Goal: Information Seeking & Learning: Compare options

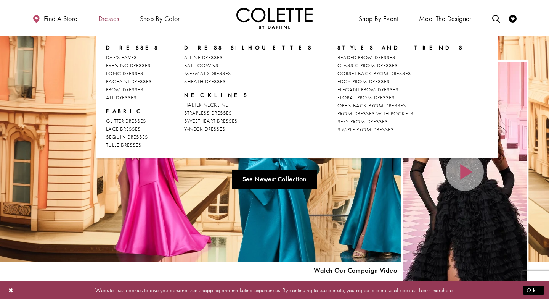
click at [114, 18] on span "Dresses" at bounding box center [108, 19] width 21 height 8
click at [127, 89] on span "PROM DRESSES" at bounding box center [124, 89] width 37 height 7
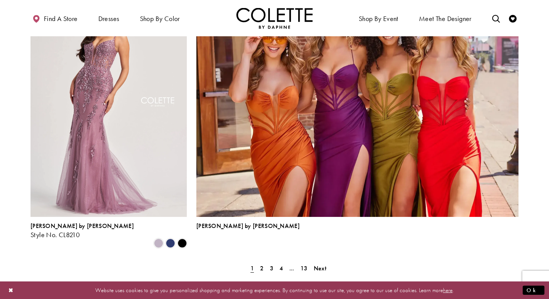
scroll to position [1649, 0]
click at [263, 263] on span "2" at bounding box center [261, 267] width 3 height 8
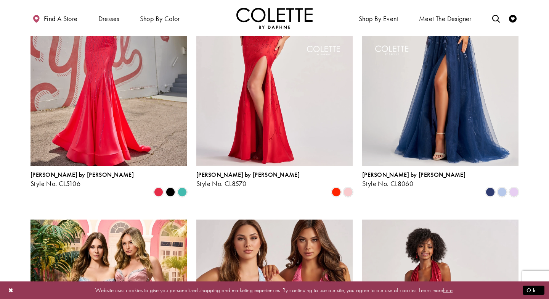
scroll to position [296, 0]
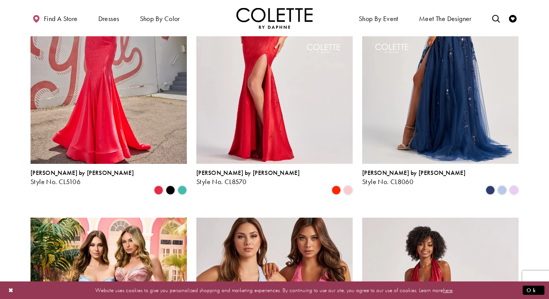
click at [427, 116] on img "Visit Colette by Daphne Style No. CL8060 Page" at bounding box center [440, 49] width 156 height 227
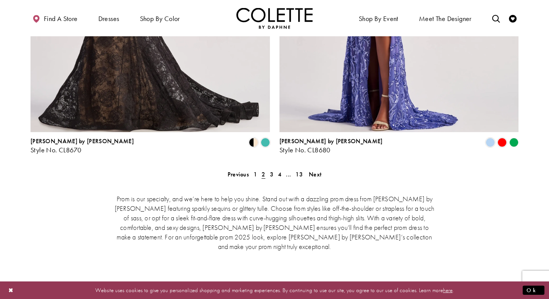
scroll to position [1579, 0]
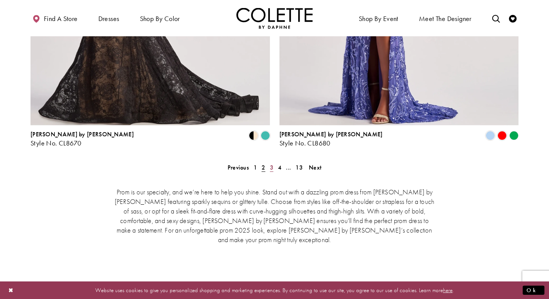
click at [271, 163] on span "3" at bounding box center [271, 167] width 3 height 8
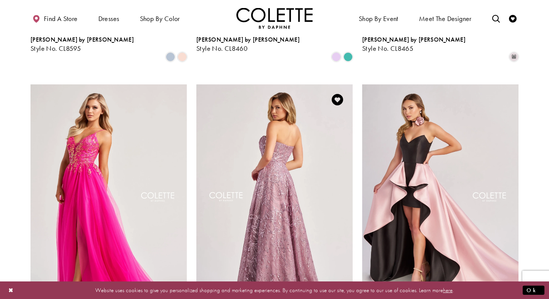
scroll to position [731, 0]
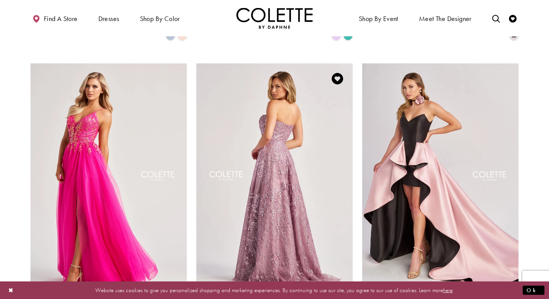
click at [316, 130] on img "Visit Colette by Daphne Style No. CL8625 Page" at bounding box center [274, 176] width 156 height 227
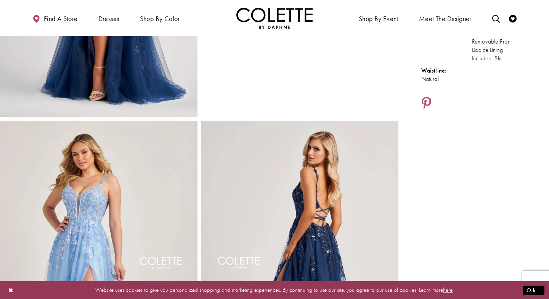
scroll to position [16, 0]
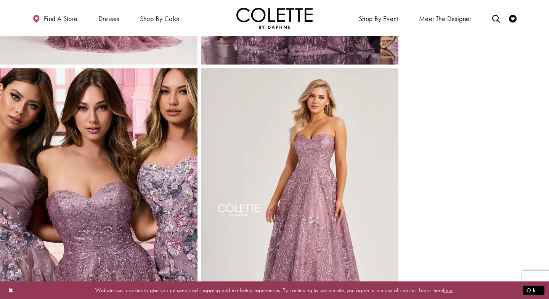
scroll to position [578, 0]
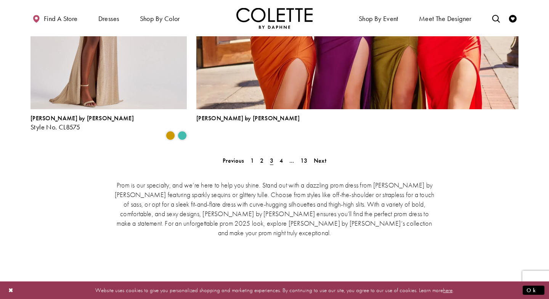
scroll to position [1755, 0]
click at [283, 157] on span "4" at bounding box center [280, 161] width 3 height 8
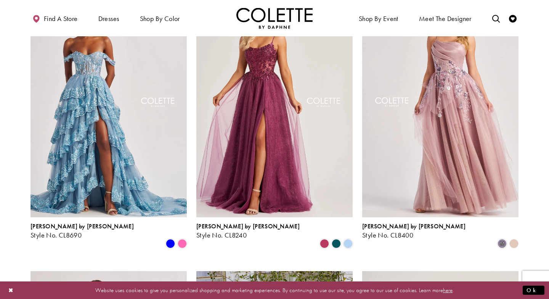
scroll to position [781, 0]
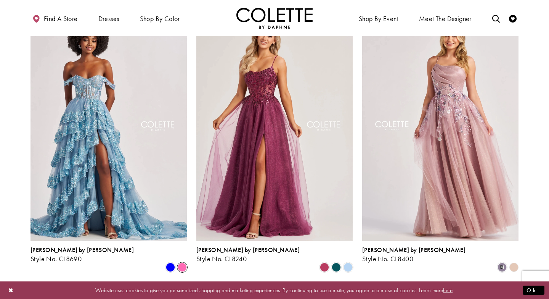
click at [182, 262] on span "Product List" at bounding box center [182, 266] width 9 height 9
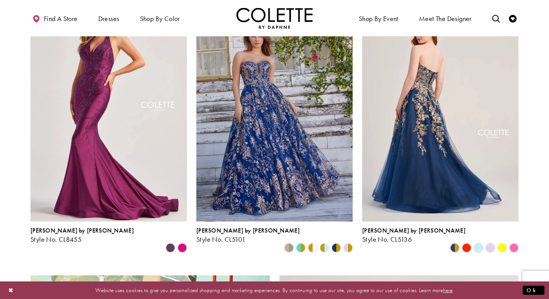
scroll to position [1040, 0]
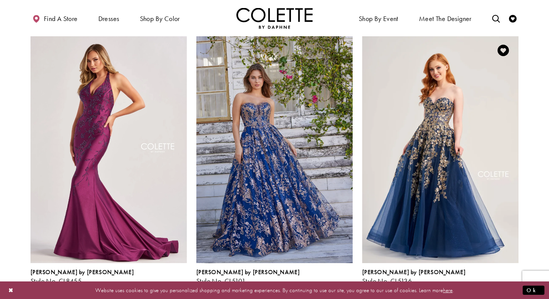
click at [491, 284] on span "Product List" at bounding box center [490, 288] width 9 height 9
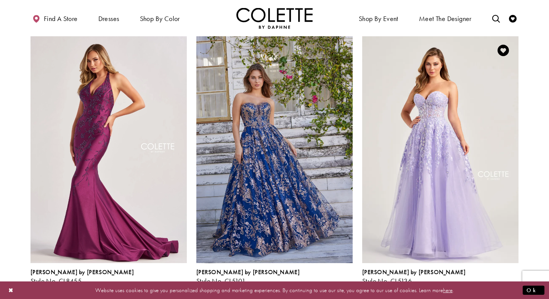
click at [514, 283] on polygon "Product List" at bounding box center [514, 289] width 12 height 12
click at [513, 283] on polygon "Product List" at bounding box center [514, 289] width 12 height 12
click at [456, 284] on span "Product List" at bounding box center [454, 288] width 9 height 9
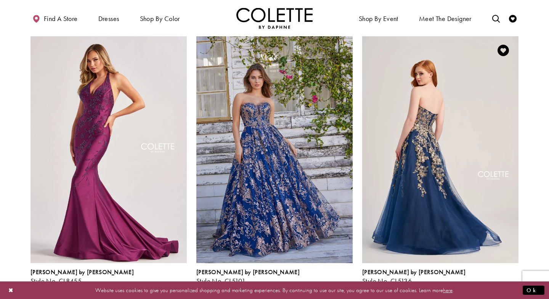
scroll to position [991, 0]
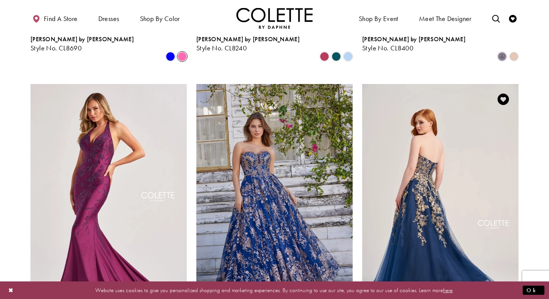
click at [452, 151] on img "Visit Colette by Daphne Style No. CL5136 Page" at bounding box center [440, 197] width 156 height 227
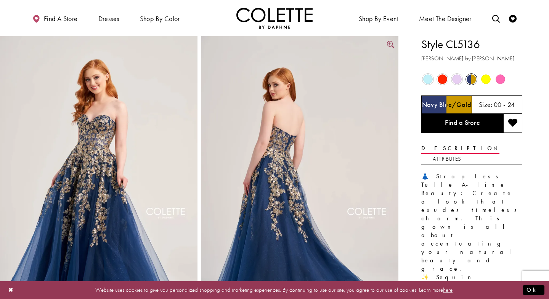
scroll to position [36, 0]
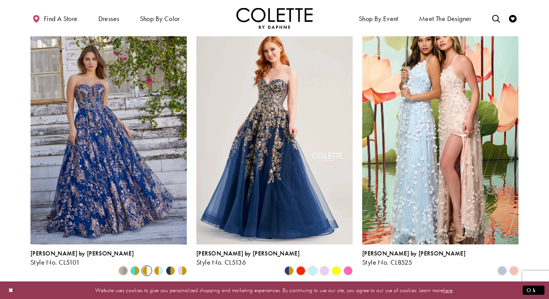
click at [145, 266] on span "Product List" at bounding box center [146, 270] width 9 height 9
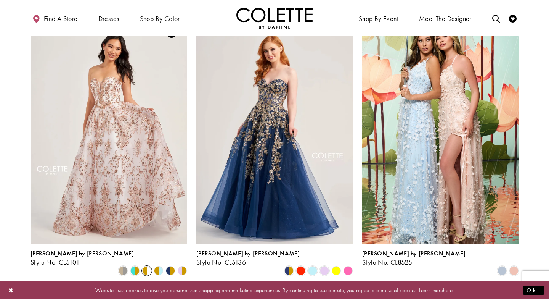
click at [169, 265] on polygon "Product List" at bounding box center [167, 271] width 6 height 12
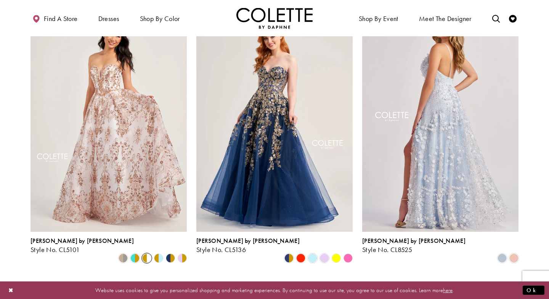
scroll to position [1353, 0]
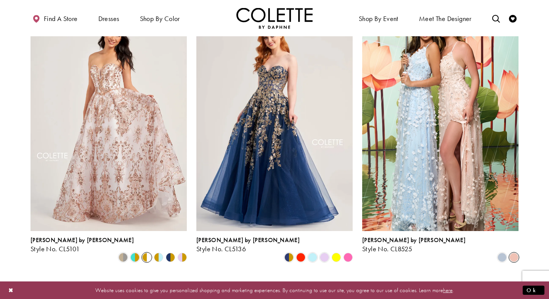
click at [513, 252] on span "Product List" at bounding box center [513, 256] width 9 height 9
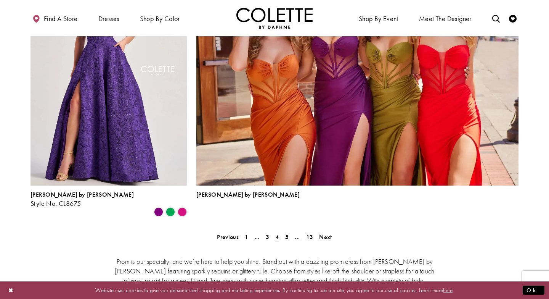
scroll to position [1681, 0]
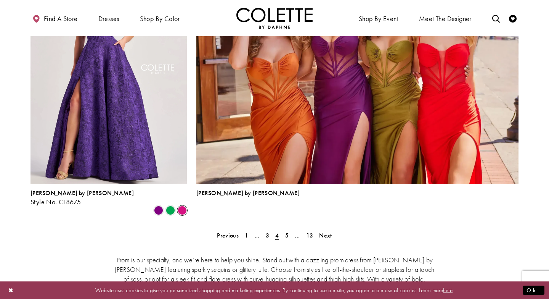
click at [183, 205] on span "Product List" at bounding box center [182, 209] width 9 height 9
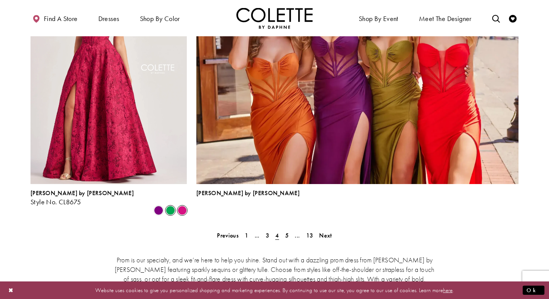
click at [172, 205] on span "Product List" at bounding box center [170, 209] width 9 height 9
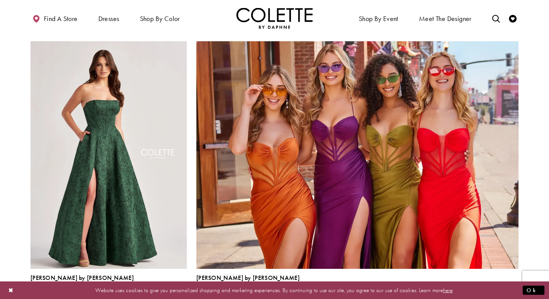
scroll to position [1594, 0]
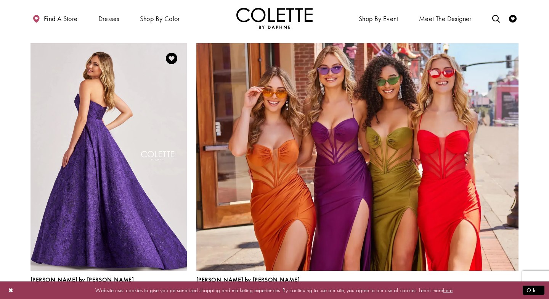
click at [164, 192] on img "Visit Colette by Daphne Style No. CL8675 Page" at bounding box center [109, 156] width 156 height 227
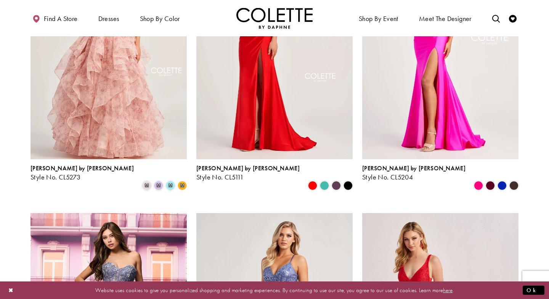
scroll to position [583, 0]
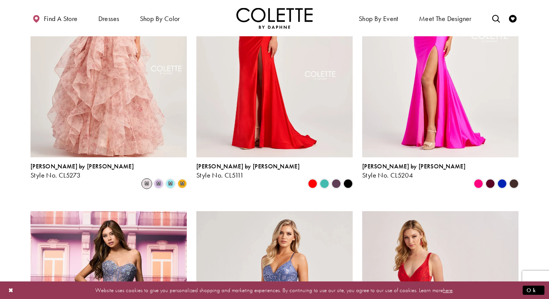
click at [147, 179] on span "m" at bounding box center [146, 183] width 9 height 9
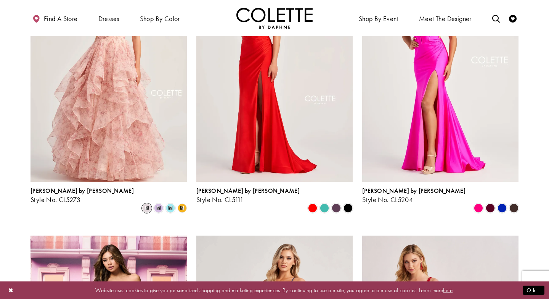
scroll to position [552, 0]
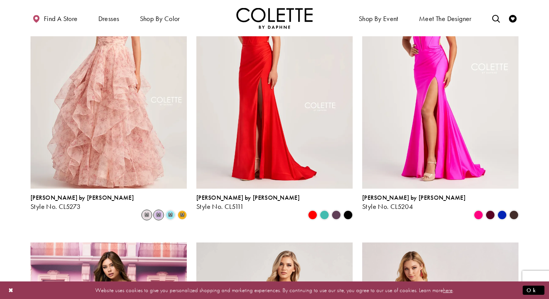
click at [158, 210] on span "m" at bounding box center [158, 214] width 9 height 9
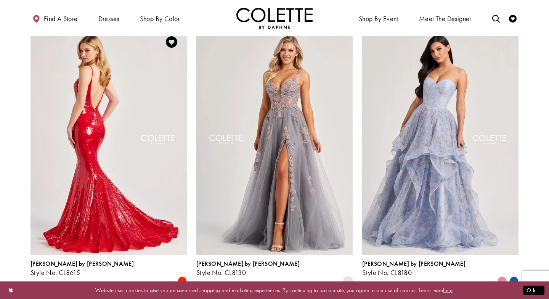
scroll to position [1037, 0]
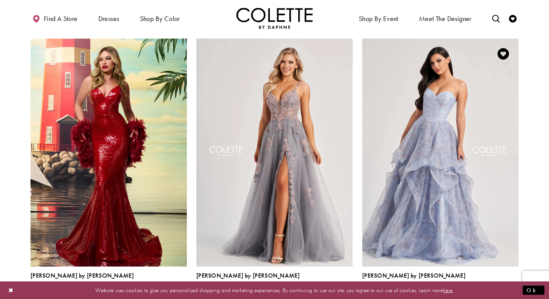
click at [502, 288] on span "Product List" at bounding box center [502, 292] width 9 height 9
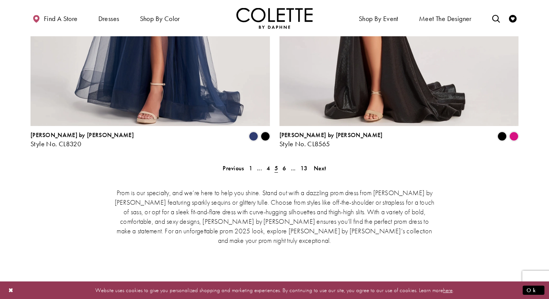
scroll to position [1592, 0]
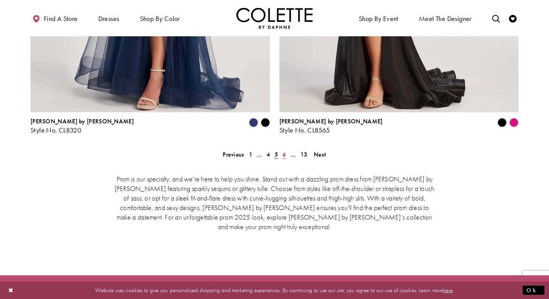
click at [285, 150] on span "6" at bounding box center [284, 154] width 3 height 8
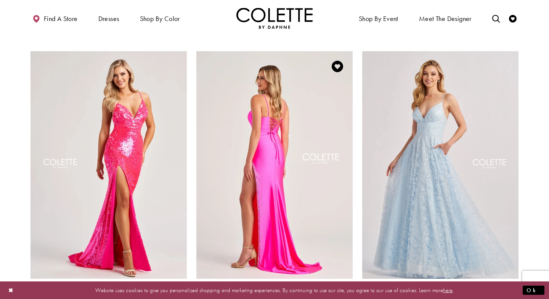
scroll to position [742, 0]
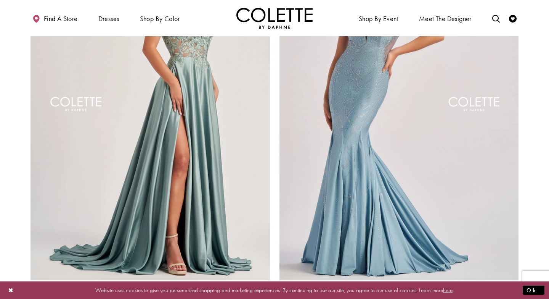
scroll to position [1511, 0]
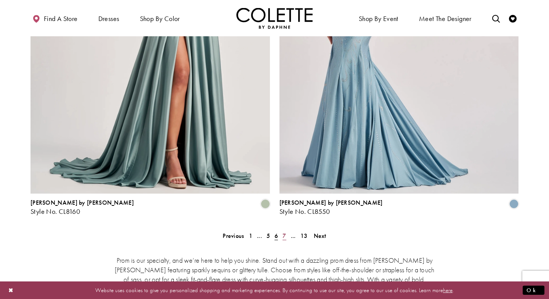
click at [283, 231] on span "7" at bounding box center [284, 235] width 3 height 8
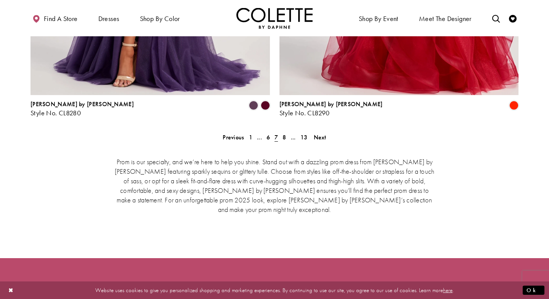
scroll to position [1612, 0]
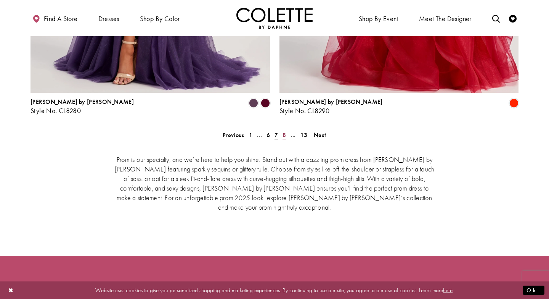
click at [285, 131] on span "8" at bounding box center [284, 135] width 3 height 8
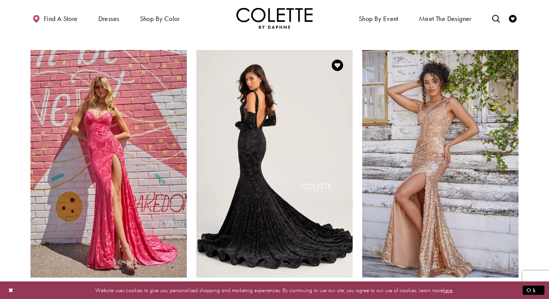
scroll to position [763, 0]
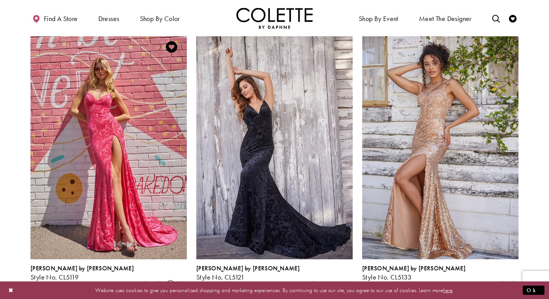
click at [169, 281] on span "Product List" at bounding box center [170, 285] width 9 height 9
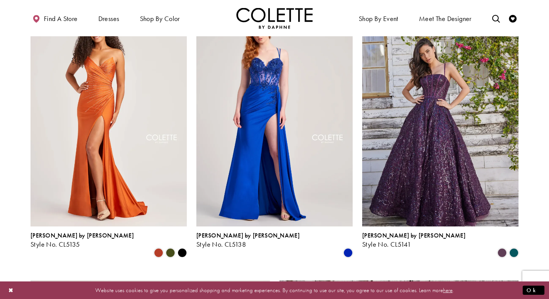
scroll to position [1053, 0]
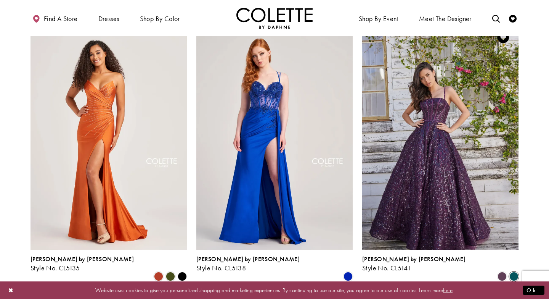
click at [514, 271] on span "Product List" at bounding box center [513, 275] width 9 height 9
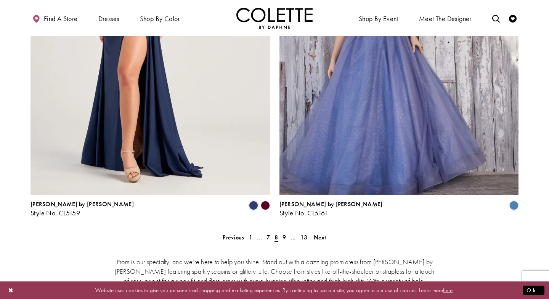
scroll to position [1583, 0]
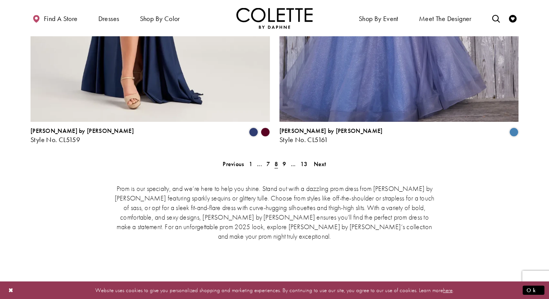
click at [265, 126] on polygon "Product List" at bounding box center [265, 132] width 12 height 12
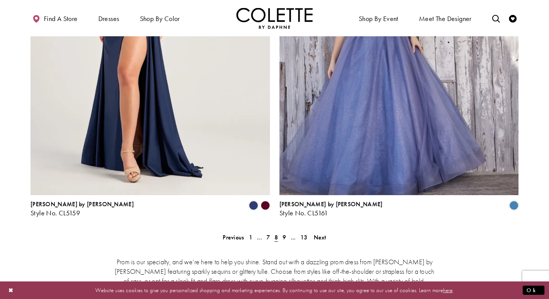
scroll to position [1540, 0]
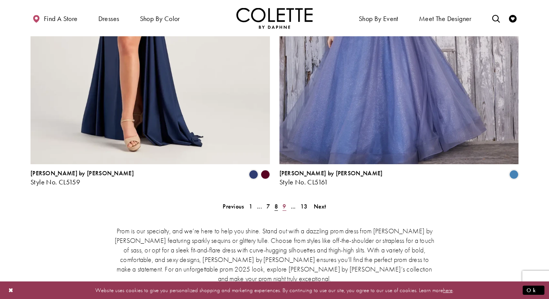
click at [286, 202] on span "9" at bounding box center [284, 206] width 3 height 8
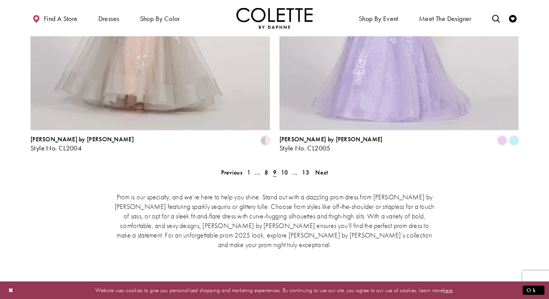
scroll to position [1576, 0]
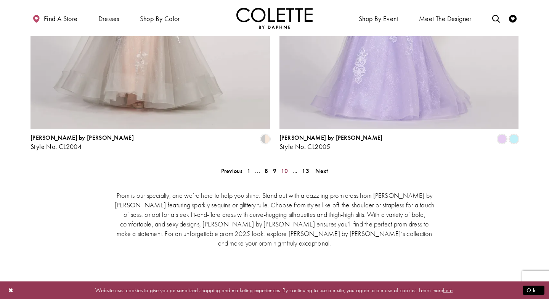
click at [284, 167] on span "10" at bounding box center [284, 171] width 7 height 8
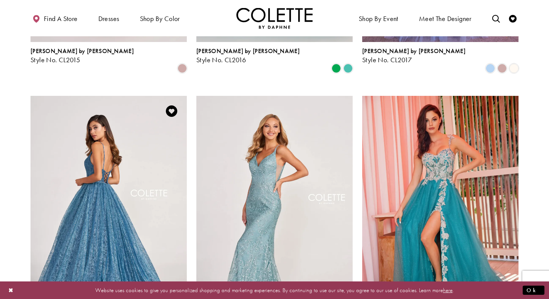
scroll to position [1133, 0]
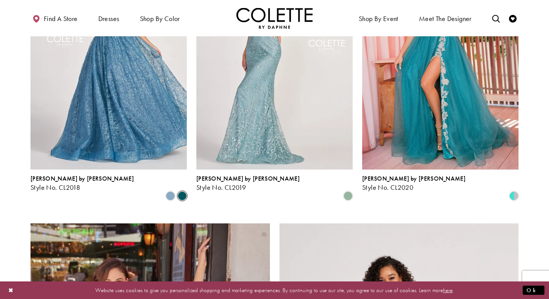
click at [181, 191] on span "Product List" at bounding box center [182, 195] width 9 height 9
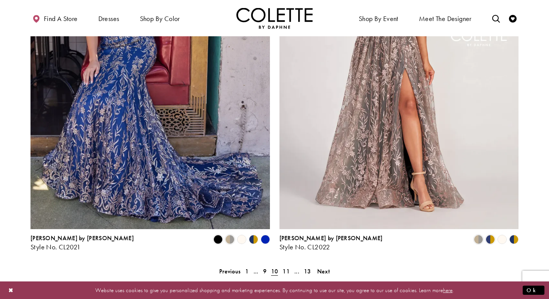
scroll to position [1451, 0]
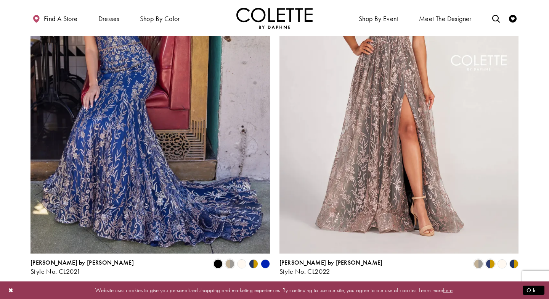
click at [286, 291] on span "11" at bounding box center [286, 295] width 7 height 8
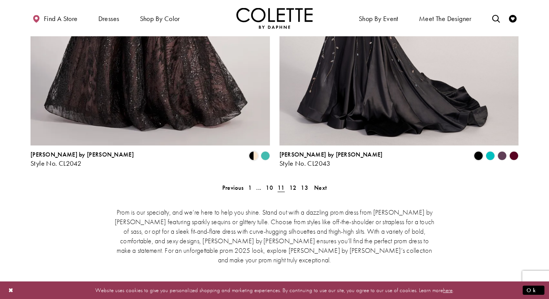
scroll to position [1573, 0]
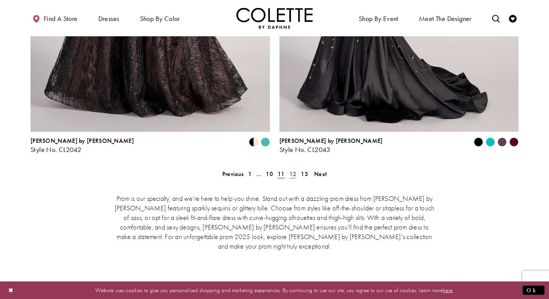
click at [292, 170] on span "12" at bounding box center [292, 174] width 7 height 8
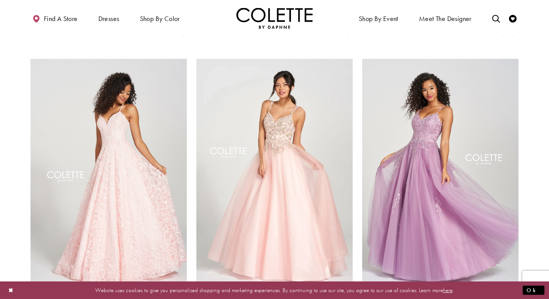
scroll to position [1027, 0]
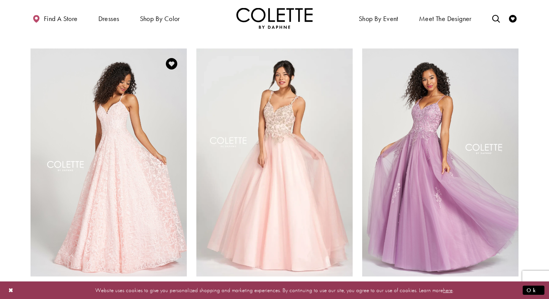
click at [183, 298] on span "Product List" at bounding box center [182, 302] width 9 height 9
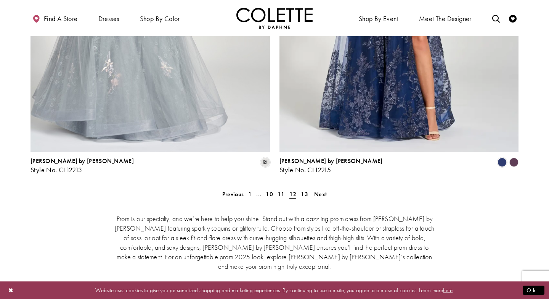
scroll to position [1530, 0]
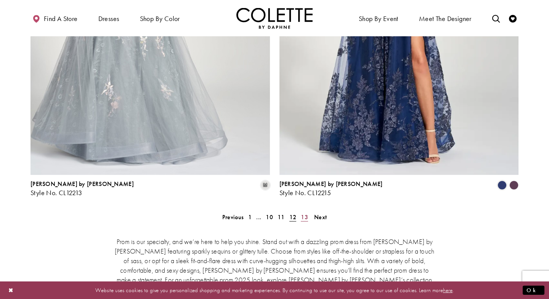
click at [301, 213] on span "13" at bounding box center [304, 217] width 7 height 8
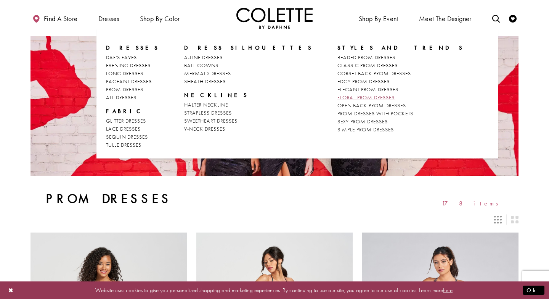
click at [337, 96] on span "FLORAL PROM DRESSES" at bounding box center [365, 97] width 57 height 7
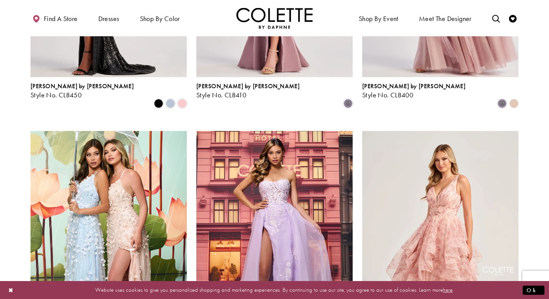
scroll to position [566, 0]
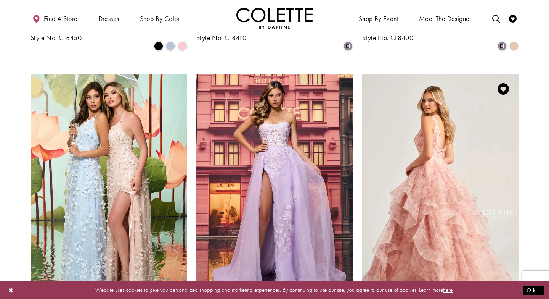
click at [446, 183] on img "Visit Colette by Daphne Style No. CL5273 Page" at bounding box center [440, 187] width 156 height 227
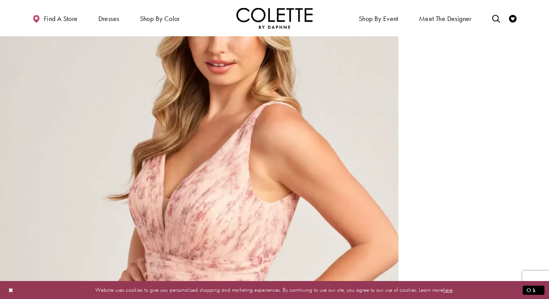
scroll to position [755, 0]
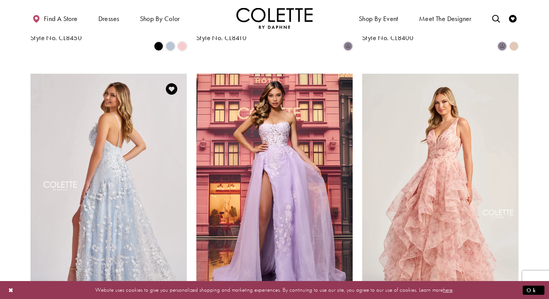
click at [126, 195] on img "Visit Colette by Daphne Style No. CL8525 Page" at bounding box center [109, 187] width 156 height 227
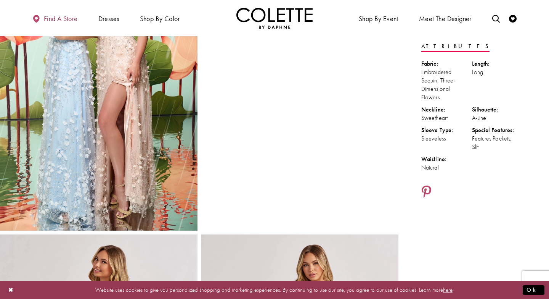
scroll to position [18, 0]
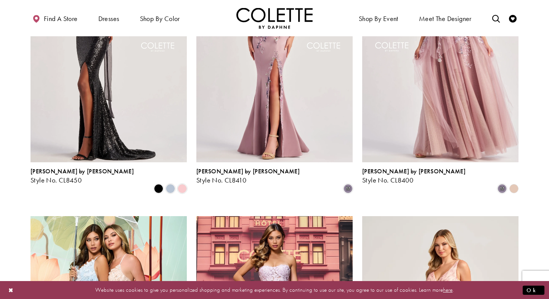
scroll to position [354, 0]
